Goal: Find specific page/section: Find specific page/section

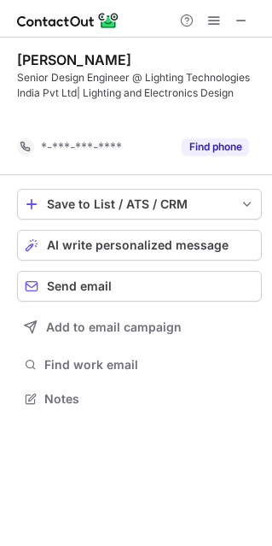
scroll to position [9, 9]
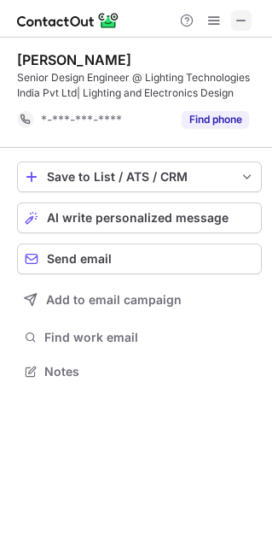
click at [241, 18] on span at bounding box center [242, 21] width 14 height 14
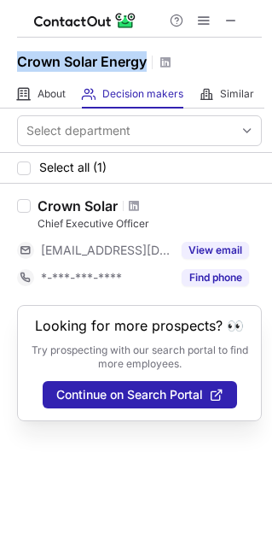
drag, startPoint x: 10, startPoint y: 53, endPoint x: 147, endPoint y: 61, distance: 136.9
click at [147, 61] on div "Crown Solar Energy" at bounding box center [136, 59] width 272 height 43
